Goal: Information Seeking & Learning: Learn about a topic

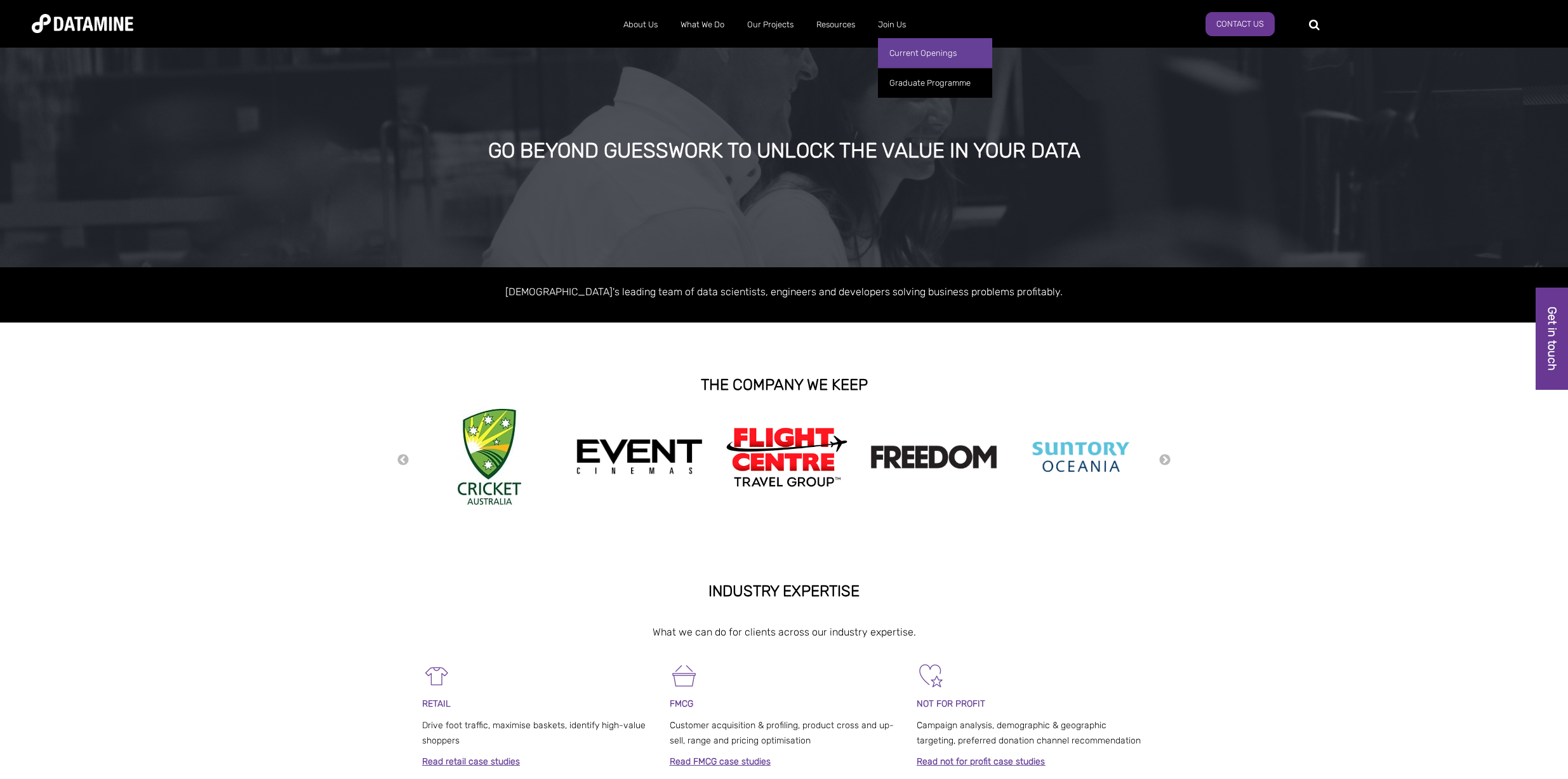
click at [907, 51] on link "Current Openings" at bounding box center [935, 52] width 114 height 30
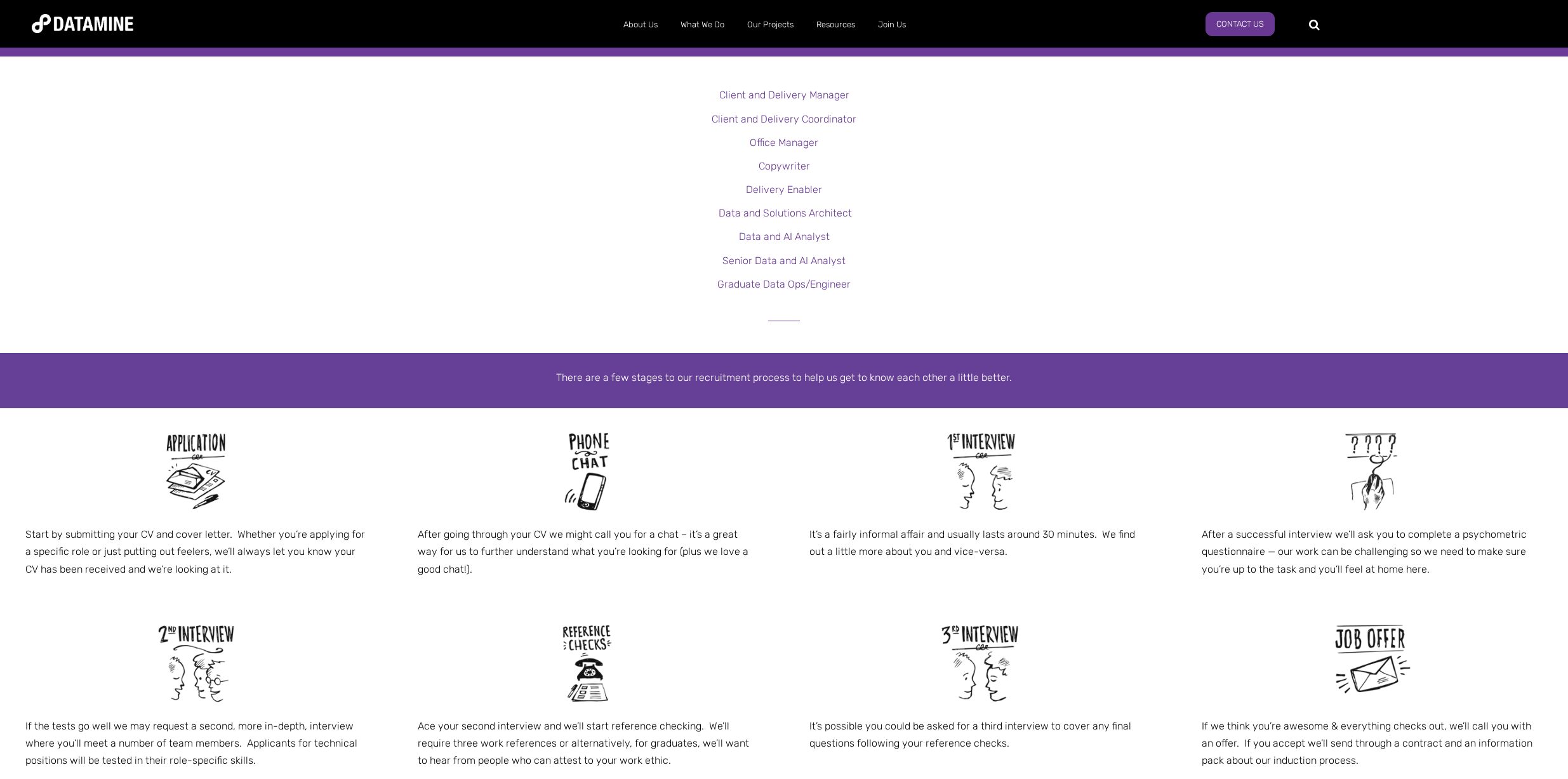
scroll to position [358, 0]
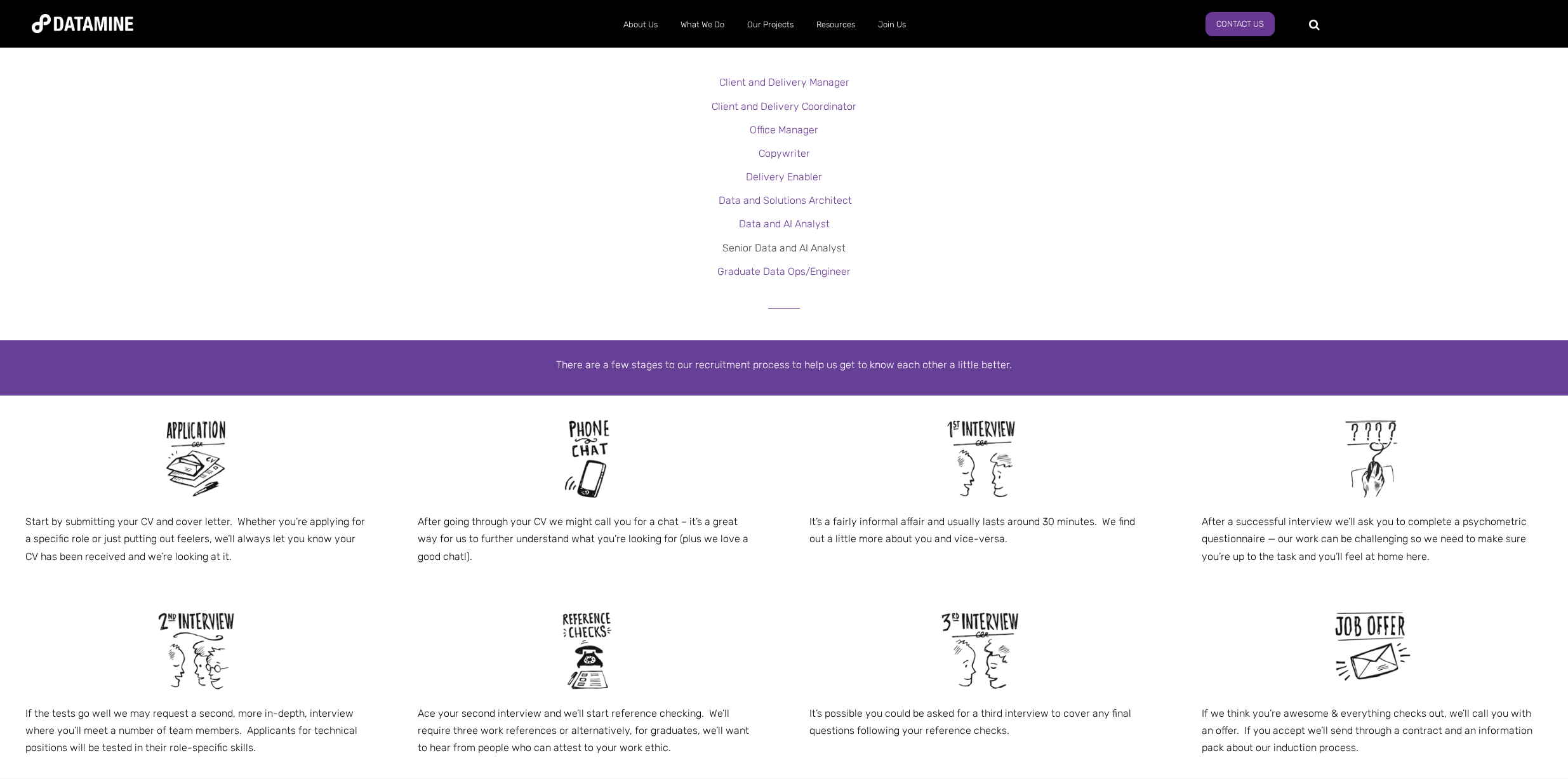
click at [765, 250] on link "Senior Data and AI Analyst" at bounding box center [784, 248] width 123 height 12
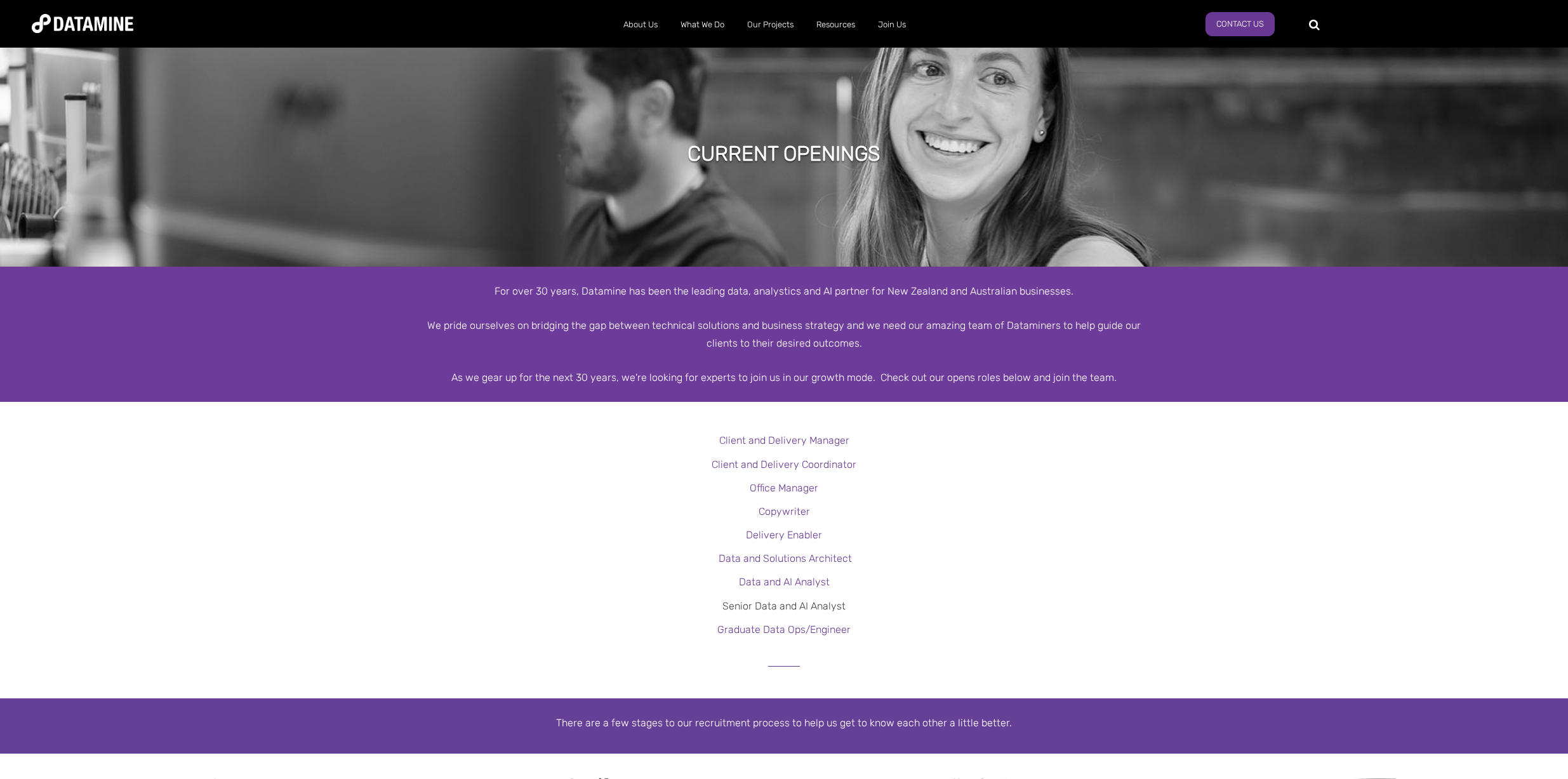
click at [757, 603] on link "Senior Data and AI Analyst" at bounding box center [784, 606] width 123 height 12
